Goal: Obtain resource: Download file/media

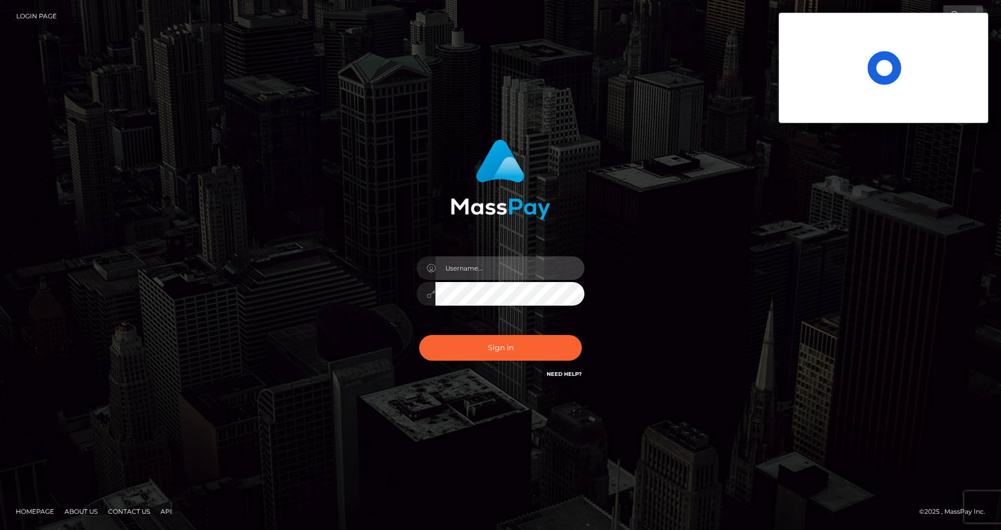
type input "cris.silversocial"
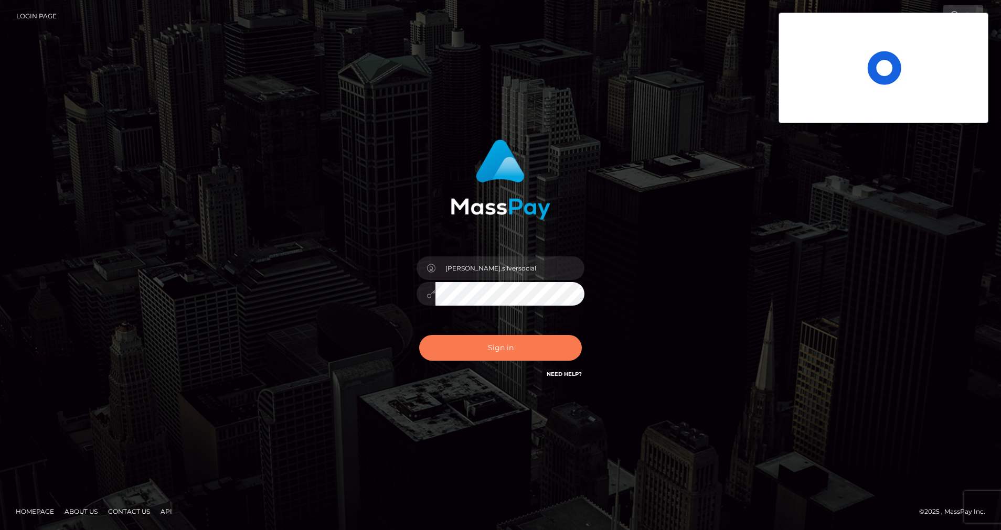
click at [489, 344] on button "Sign in" at bounding box center [500, 348] width 163 height 26
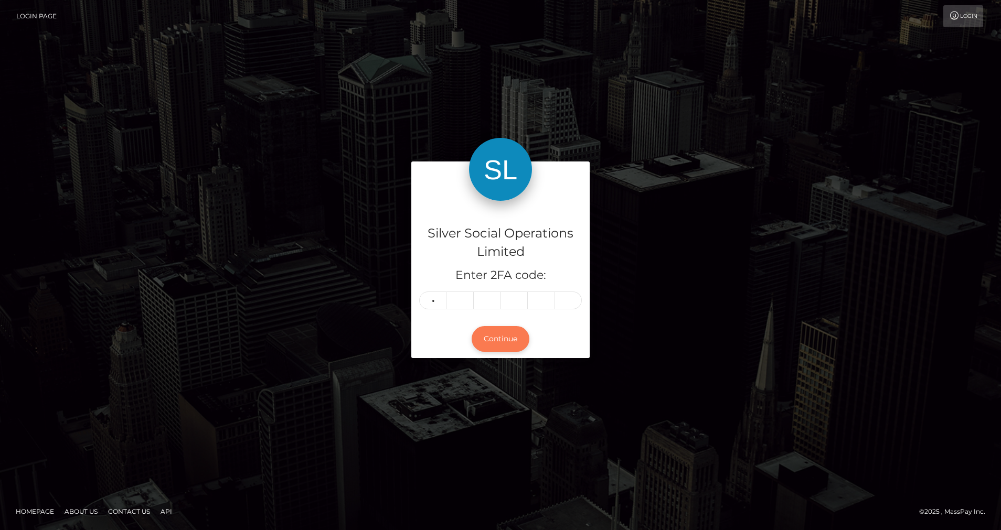
type input "6"
type input "8"
type input "3"
type input "4"
type input "6"
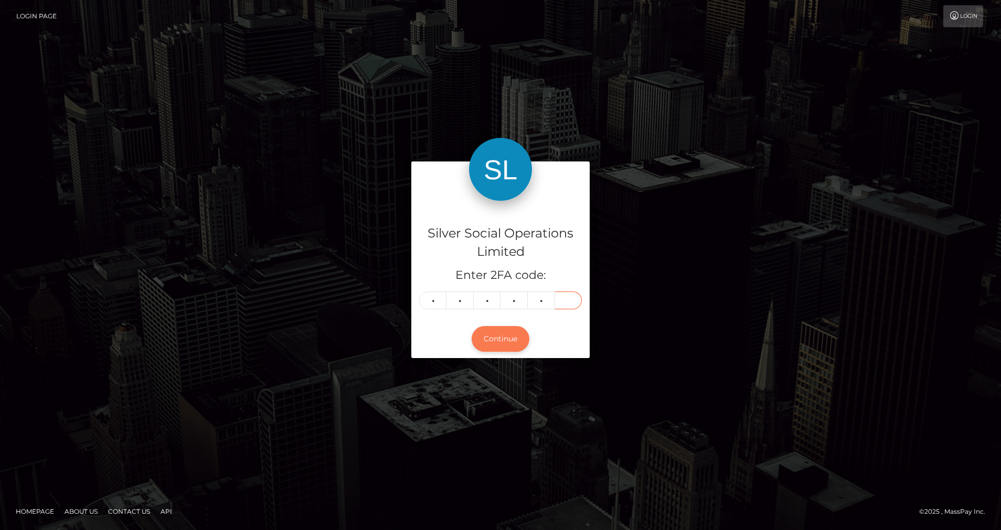
type input "4"
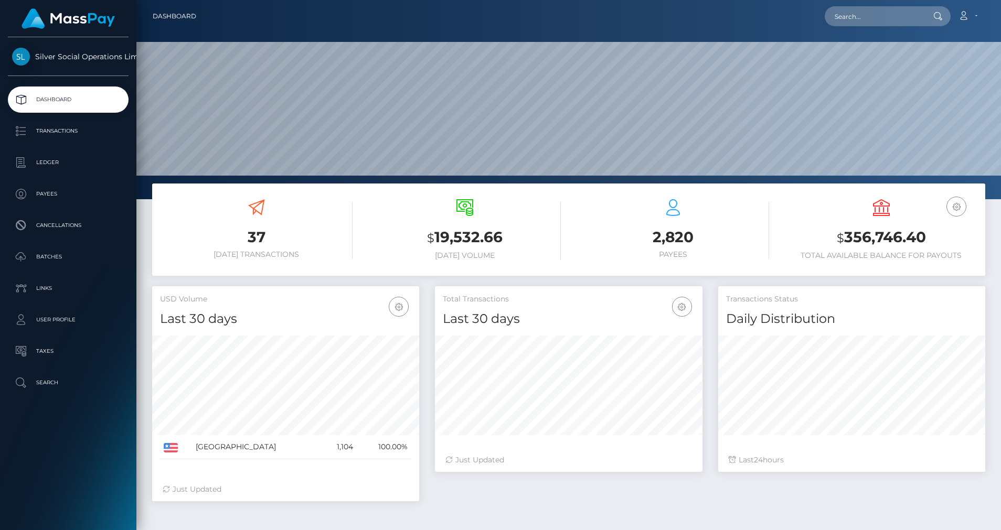
scroll to position [186, 267]
click at [67, 157] on p "Ledger" at bounding box center [68, 163] width 112 height 16
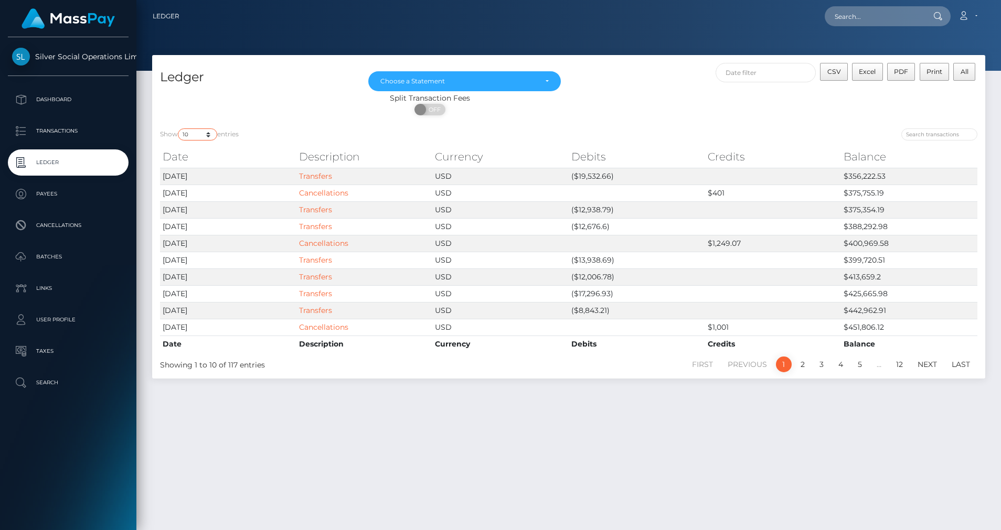
click at [208, 136] on select "10 25 50 100 250" at bounding box center [197, 134] width 39 height 12
select select "50"
click at [179, 128] on select "10 25 50 100 250" at bounding box center [197, 134] width 39 height 12
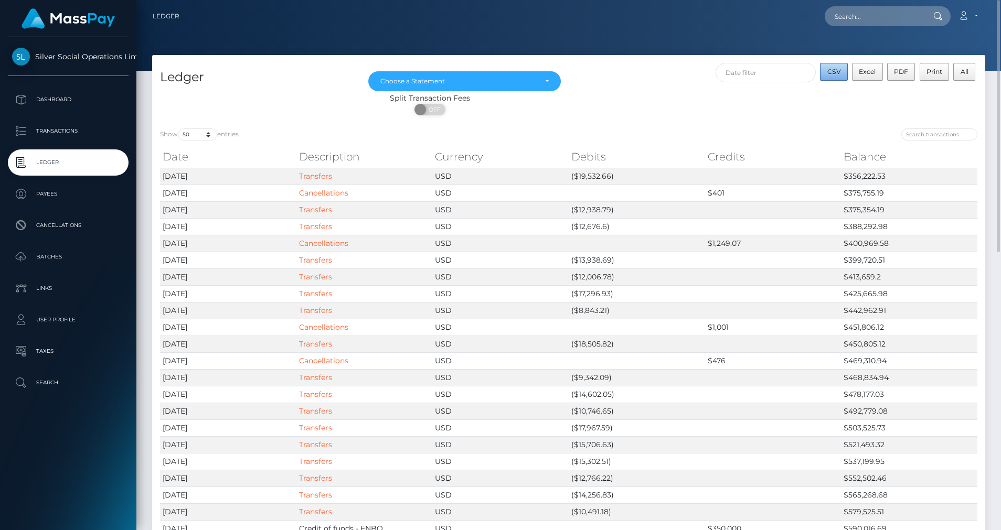
click at [828, 73] on span "CSV" at bounding box center [834, 72] width 14 height 8
click at [513, 85] on div "Choose a Statement" at bounding box center [464, 81] width 192 height 20
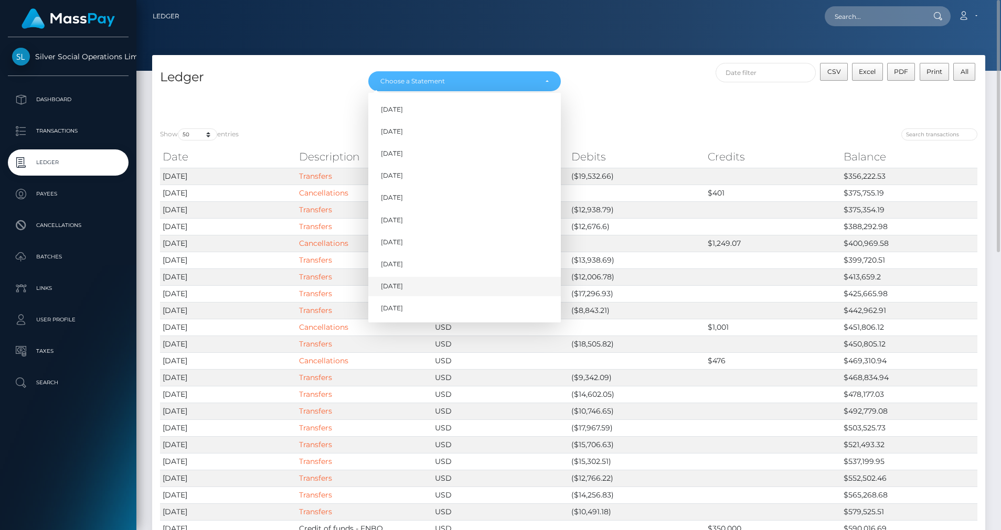
click at [403, 283] on span "Sep 2025" at bounding box center [392, 286] width 22 height 9
select select "Sep 2025"
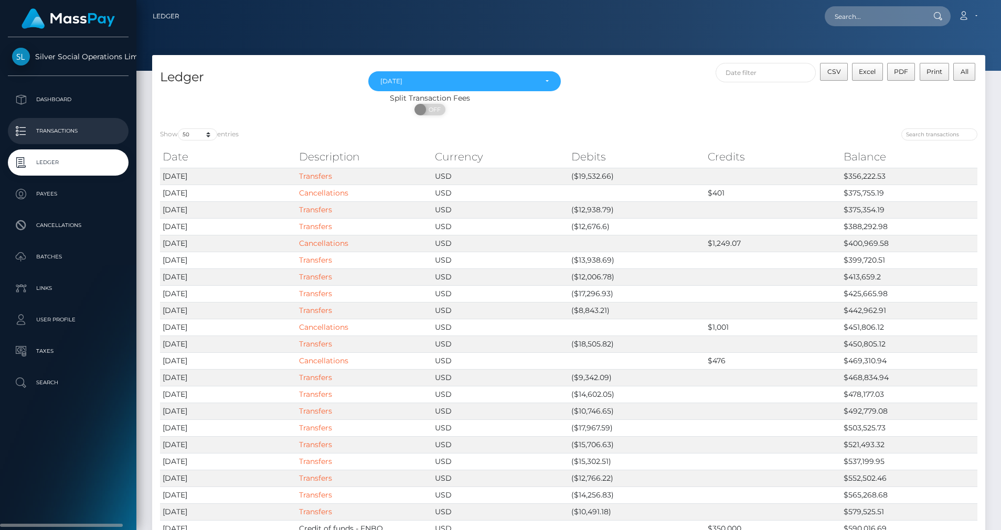
click at [65, 130] on p "Transactions" at bounding box center [68, 131] width 112 height 16
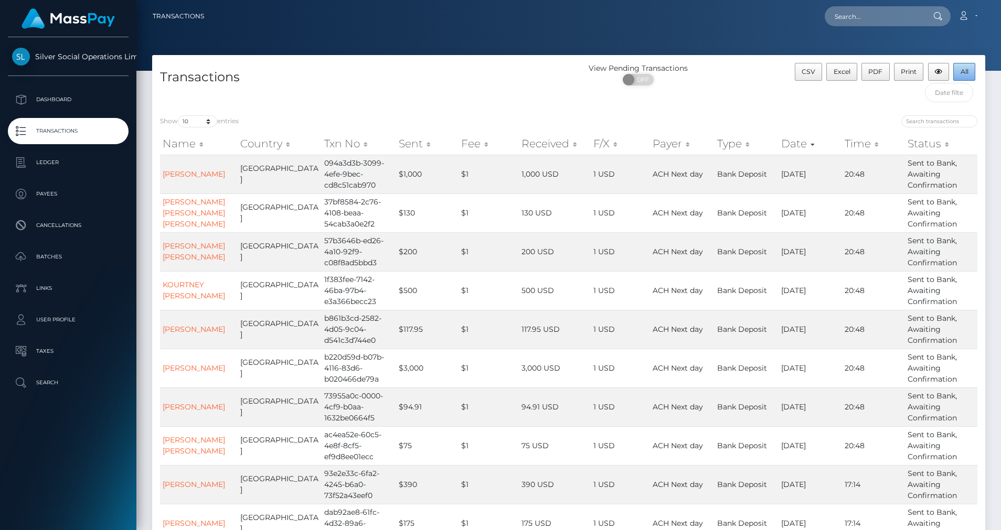
click at [959, 72] on button "All" at bounding box center [964, 72] width 22 height 18
